Goal: Task Accomplishment & Management: Use online tool/utility

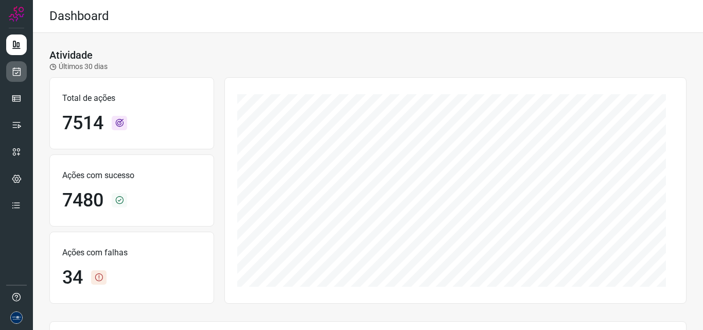
click at [13, 74] on icon at bounding box center [16, 71] width 11 height 10
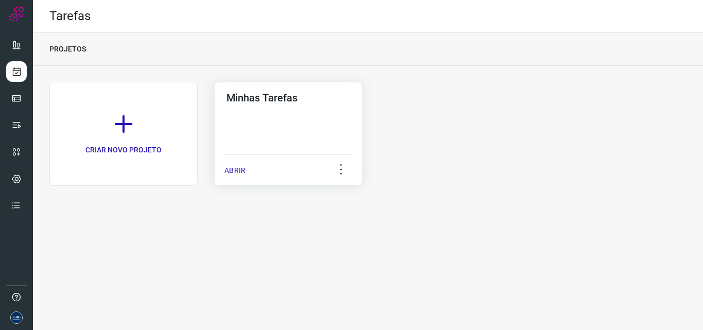
click at [242, 172] on p "ABRIR" at bounding box center [234, 170] width 21 height 11
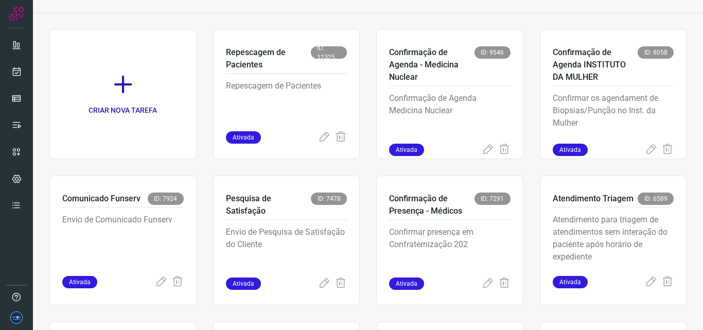
scroll to position [200, 0]
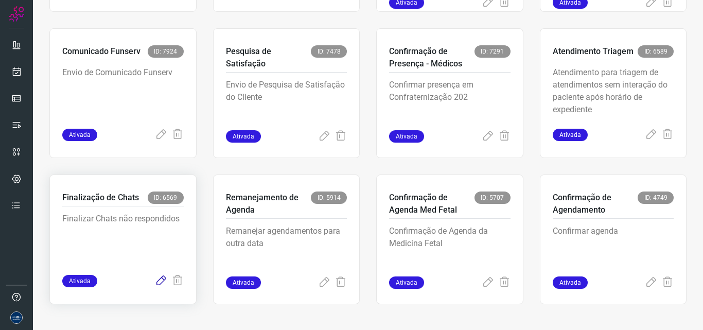
click at [158, 280] on icon at bounding box center [161, 281] width 12 height 12
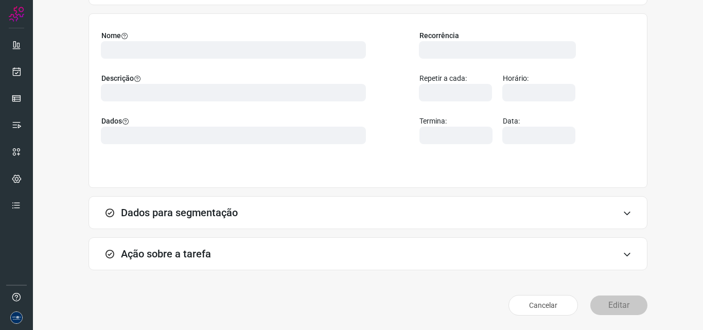
scroll to position [72, 0]
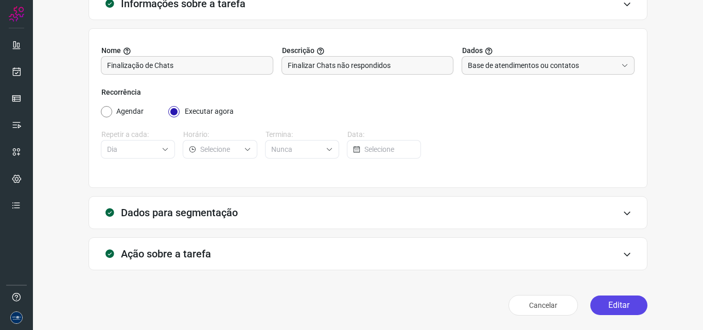
click at [608, 299] on button "Editar" at bounding box center [619, 306] width 57 height 20
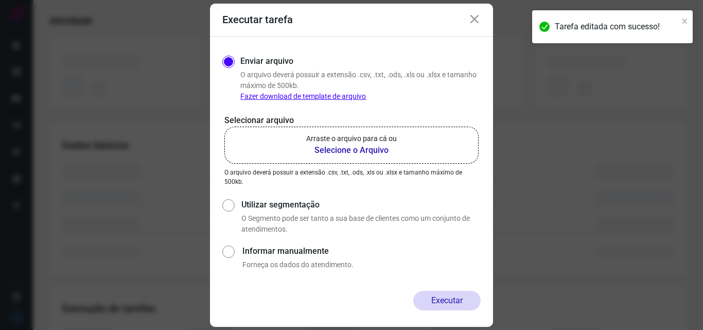
click at [261, 211] on label "Utilizar segmentação" at bounding box center [360, 205] width 239 height 12
click at [233, 211] on input "Utilizar segmentação" at bounding box center [227, 216] width 11 height 38
radio input "true"
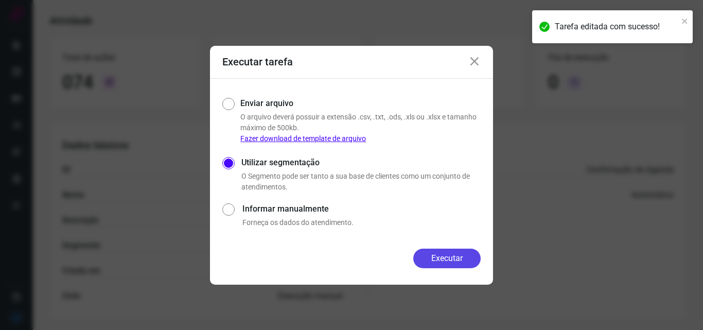
click at [466, 261] on button "Executar" at bounding box center [446, 259] width 67 height 20
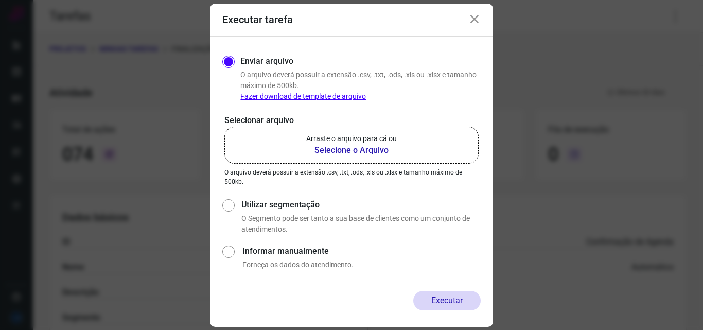
click at [470, 19] on div "Executar tarefa" at bounding box center [351, 20] width 283 height 33
click at [475, 20] on icon at bounding box center [475, 19] width 12 height 12
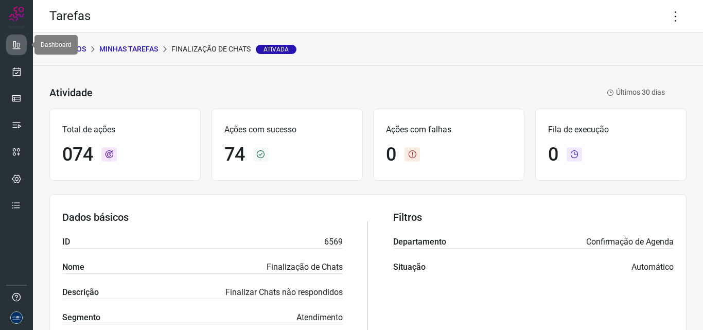
click at [21, 46] on icon at bounding box center [16, 45] width 10 height 10
